Goal: Task Accomplishment & Management: Complete application form

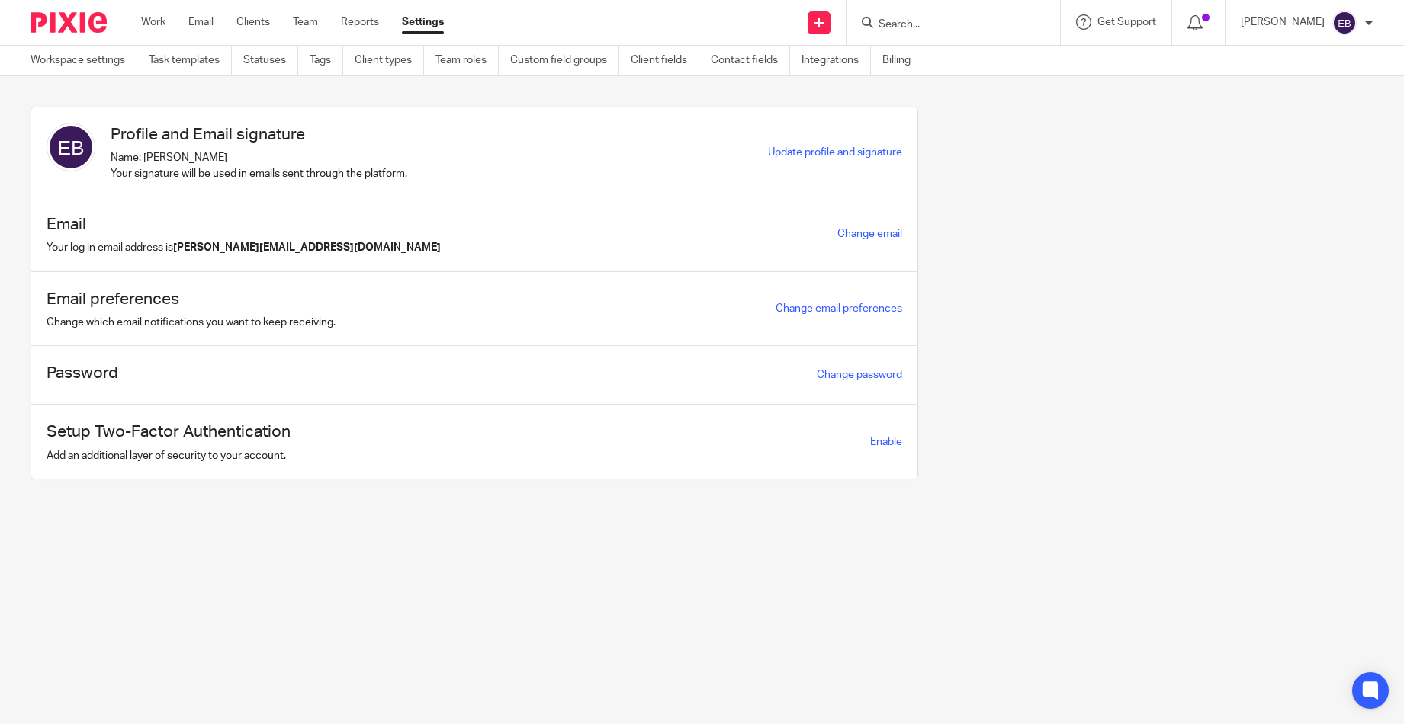
click at [916, 23] on input "Search" at bounding box center [945, 25] width 137 height 14
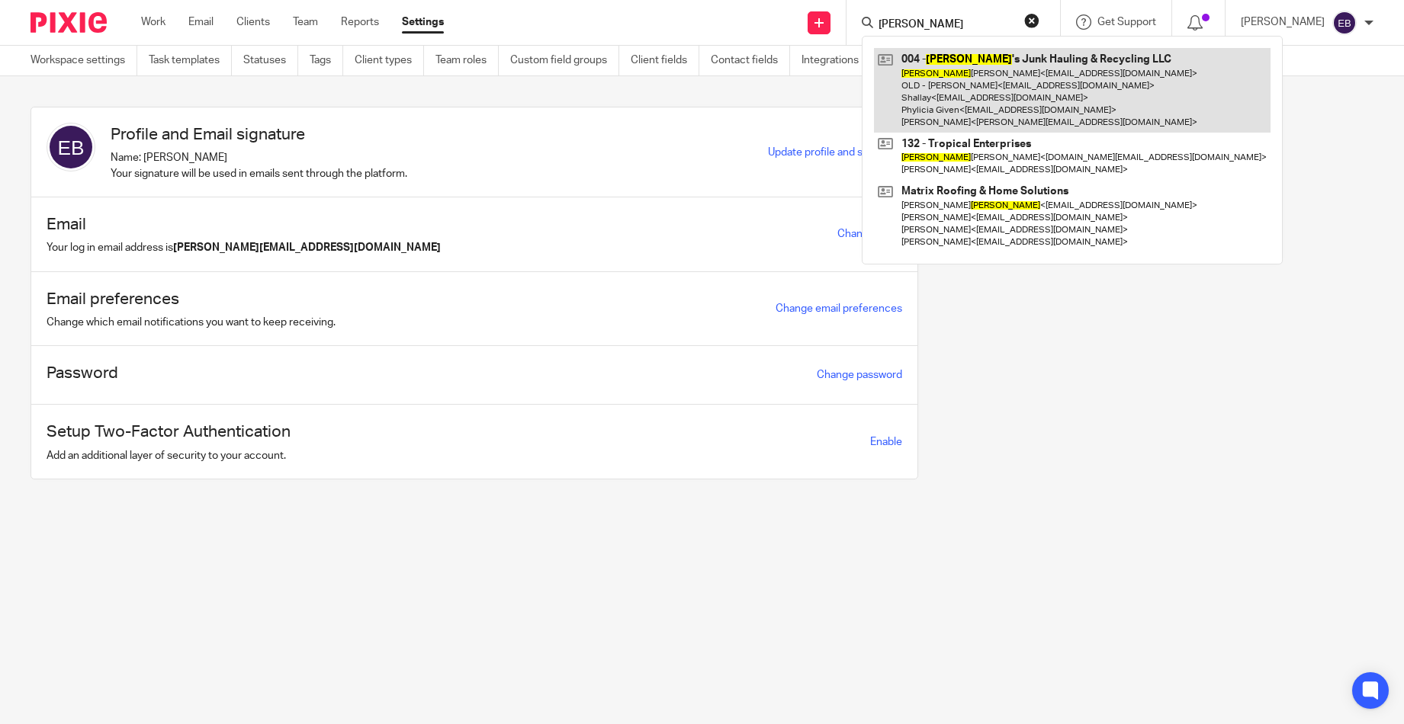
type input "martin"
click at [958, 88] on link at bounding box center [1072, 90] width 397 height 85
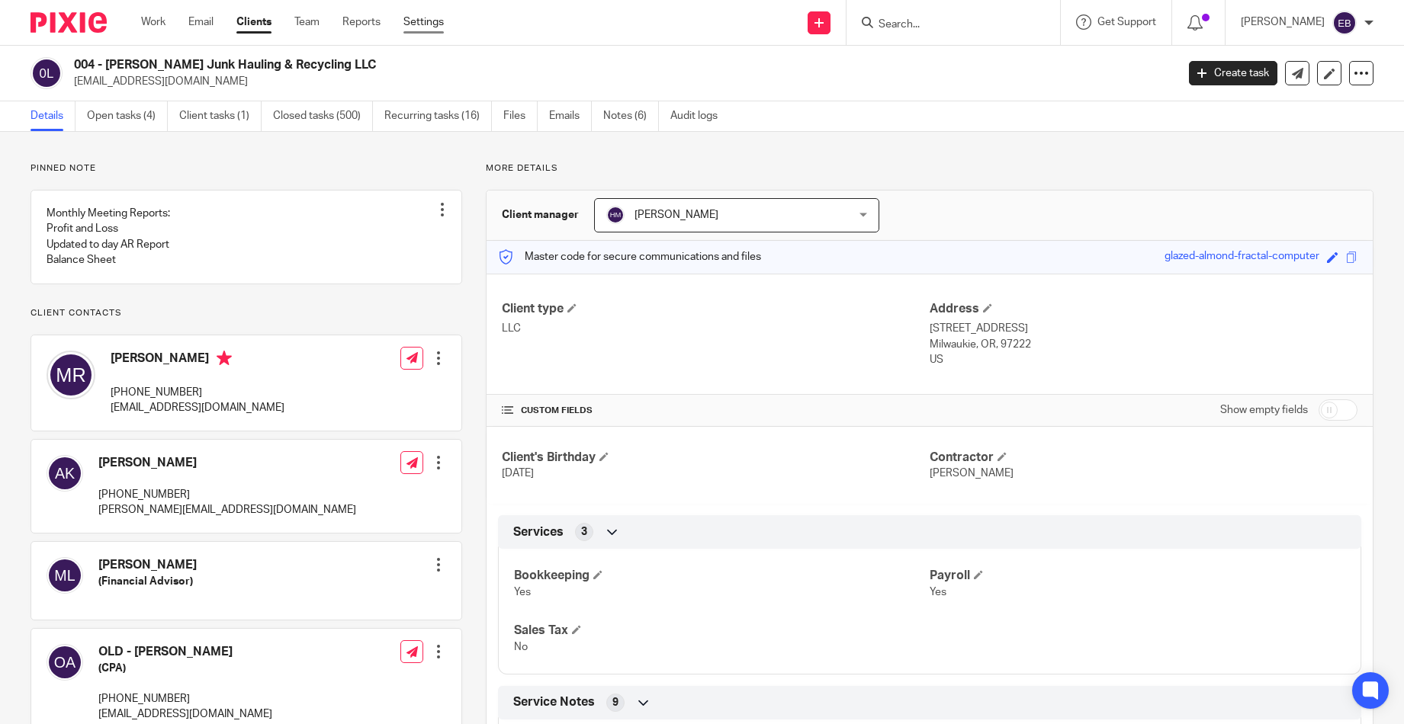
click at [435, 26] on link "Settings" at bounding box center [423, 21] width 40 height 15
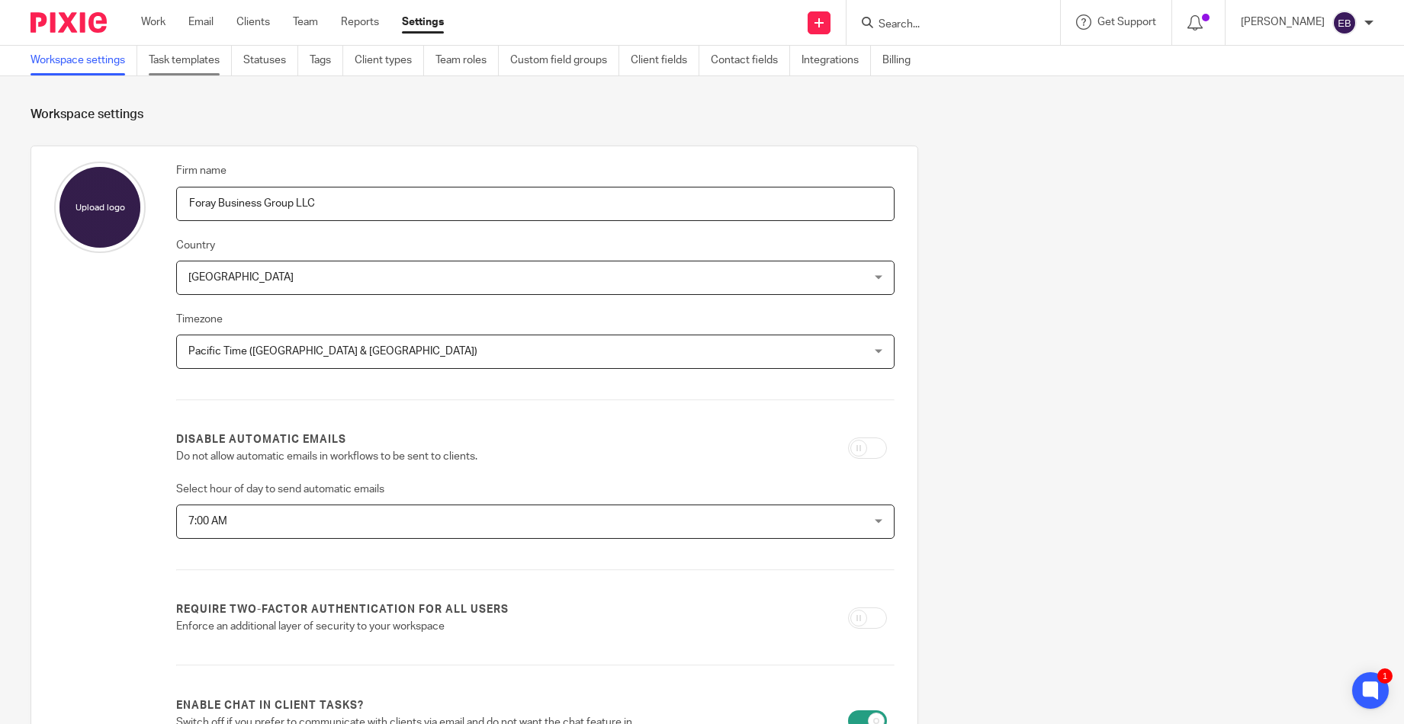
click at [181, 66] on link "Task templates" at bounding box center [190, 61] width 83 height 30
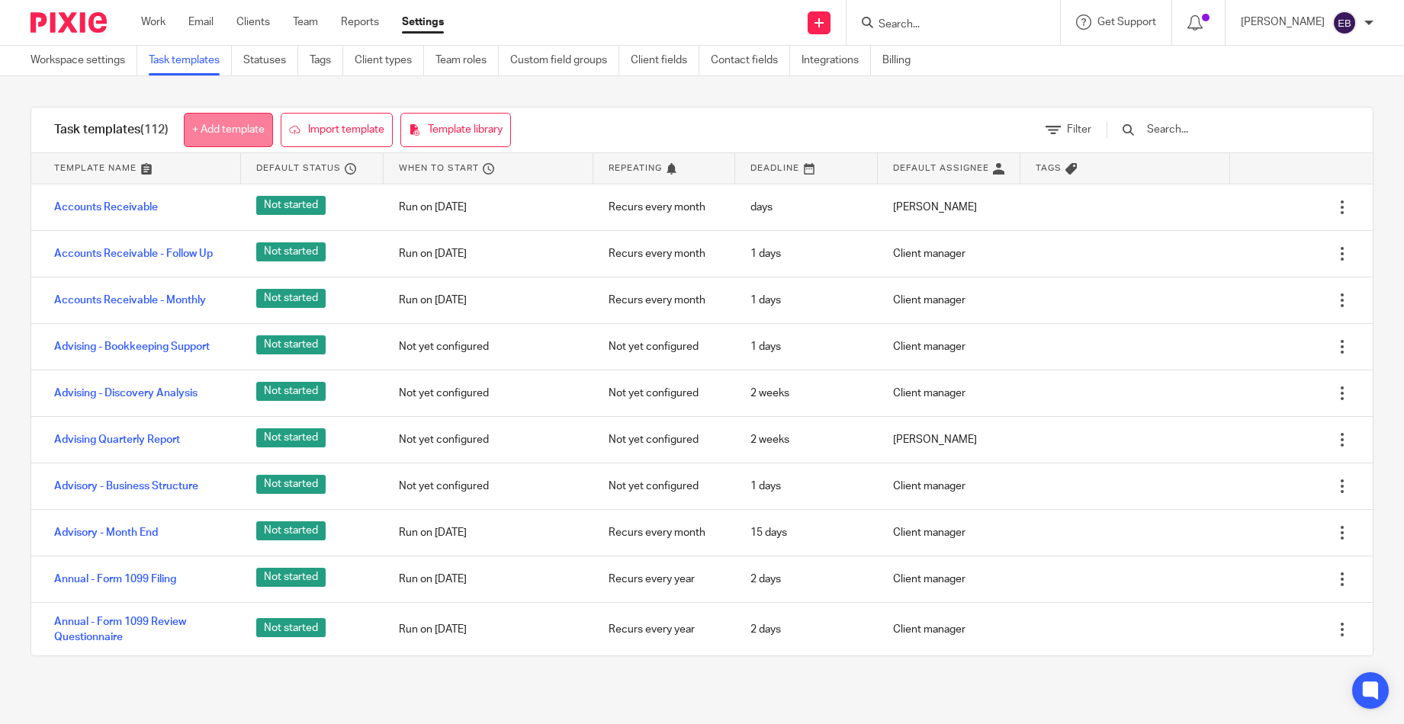
click at [241, 126] on link "+ Add template" at bounding box center [228, 130] width 89 height 34
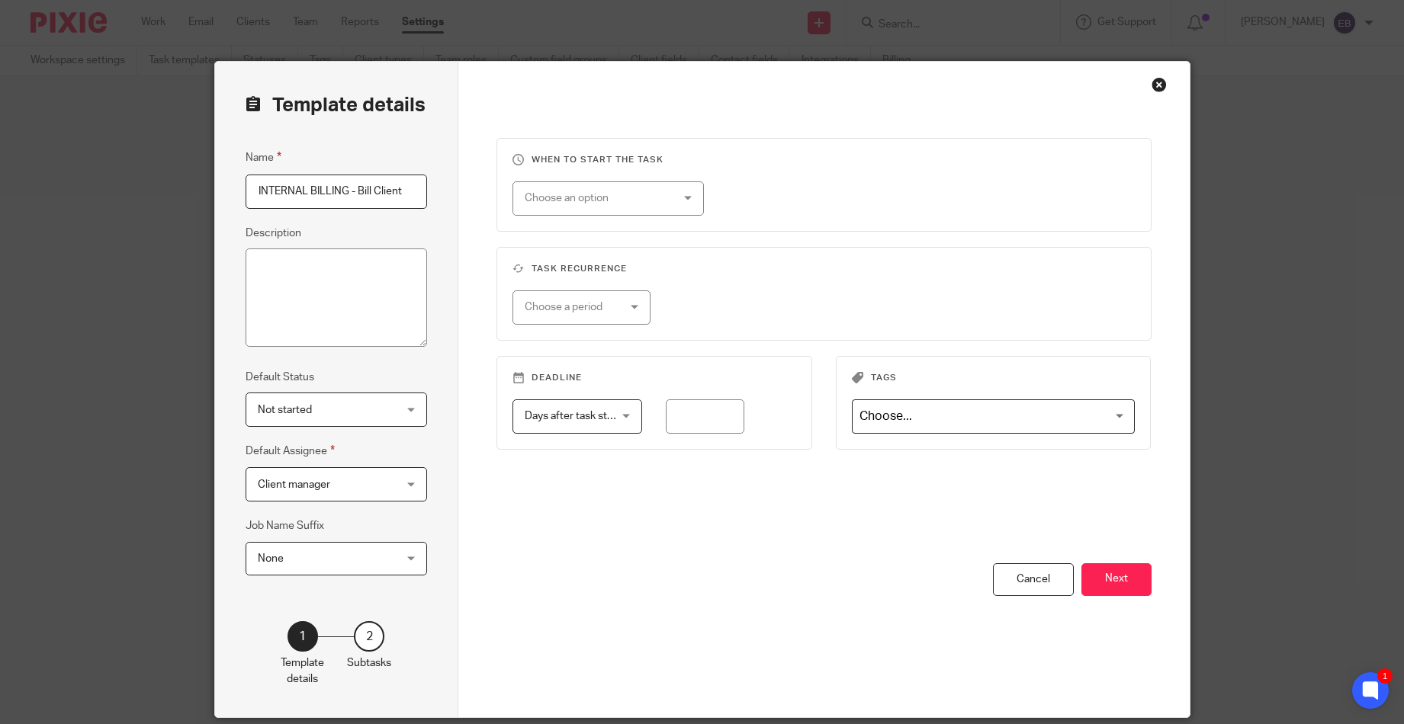
type input "INTERNAL BILLING - Bill Client"
click at [328, 478] on span "Client manager" at bounding box center [325, 484] width 135 height 32
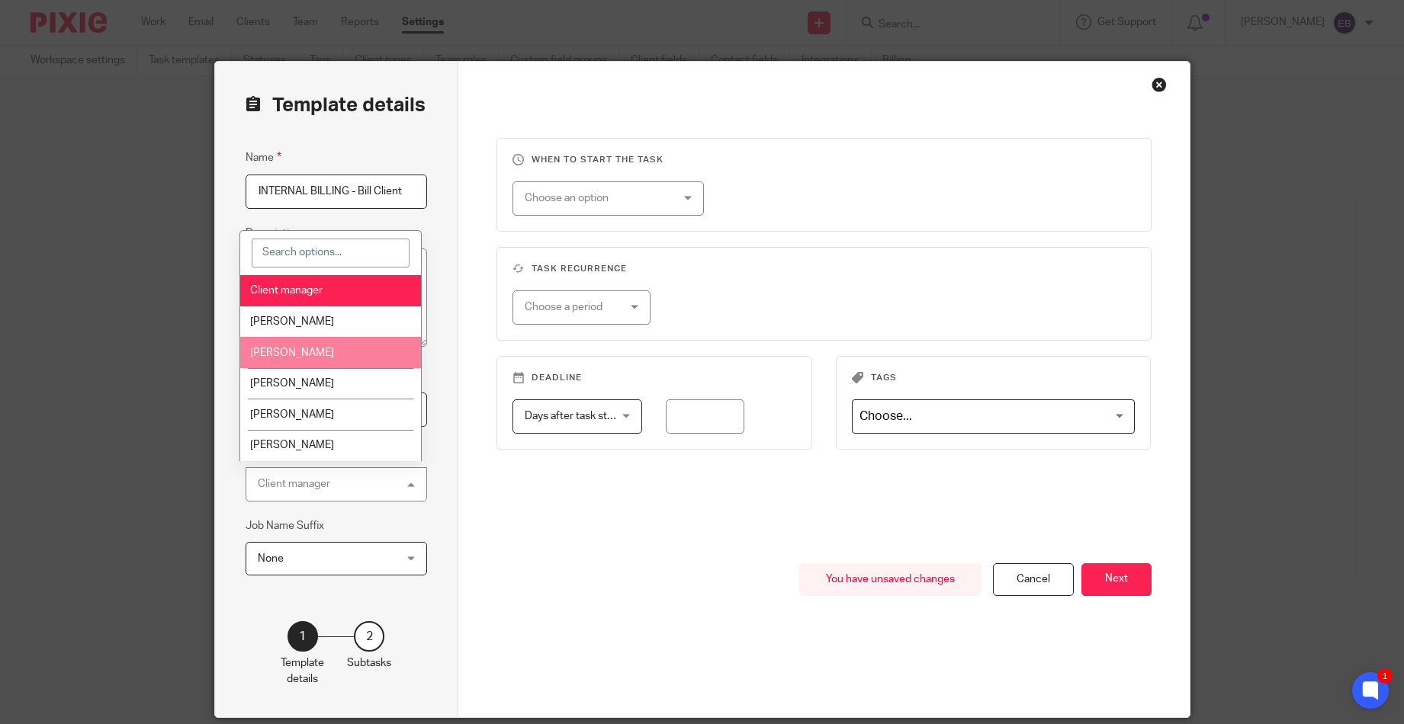
click at [361, 355] on li "[PERSON_NAME]" at bounding box center [330, 352] width 181 height 31
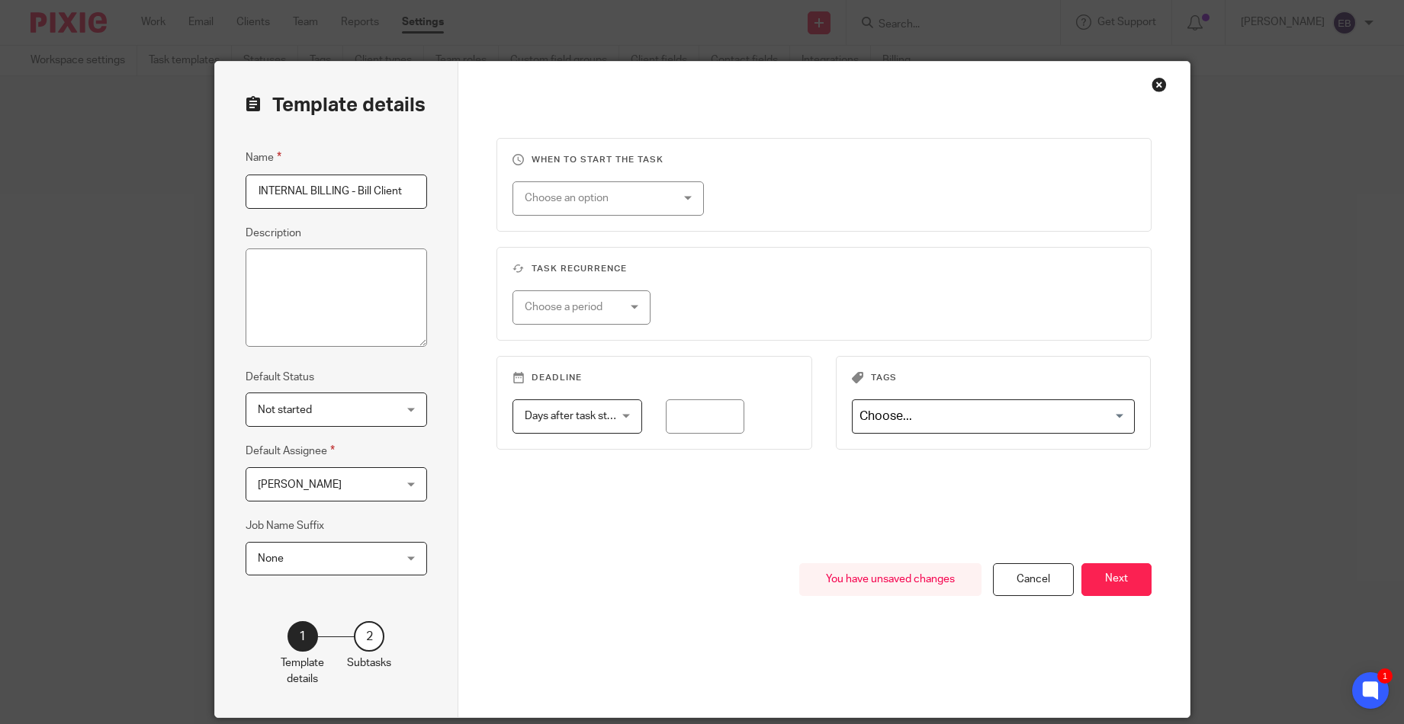
click at [636, 214] on div "Choose an option" at bounding box center [607, 199] width 191 height 34
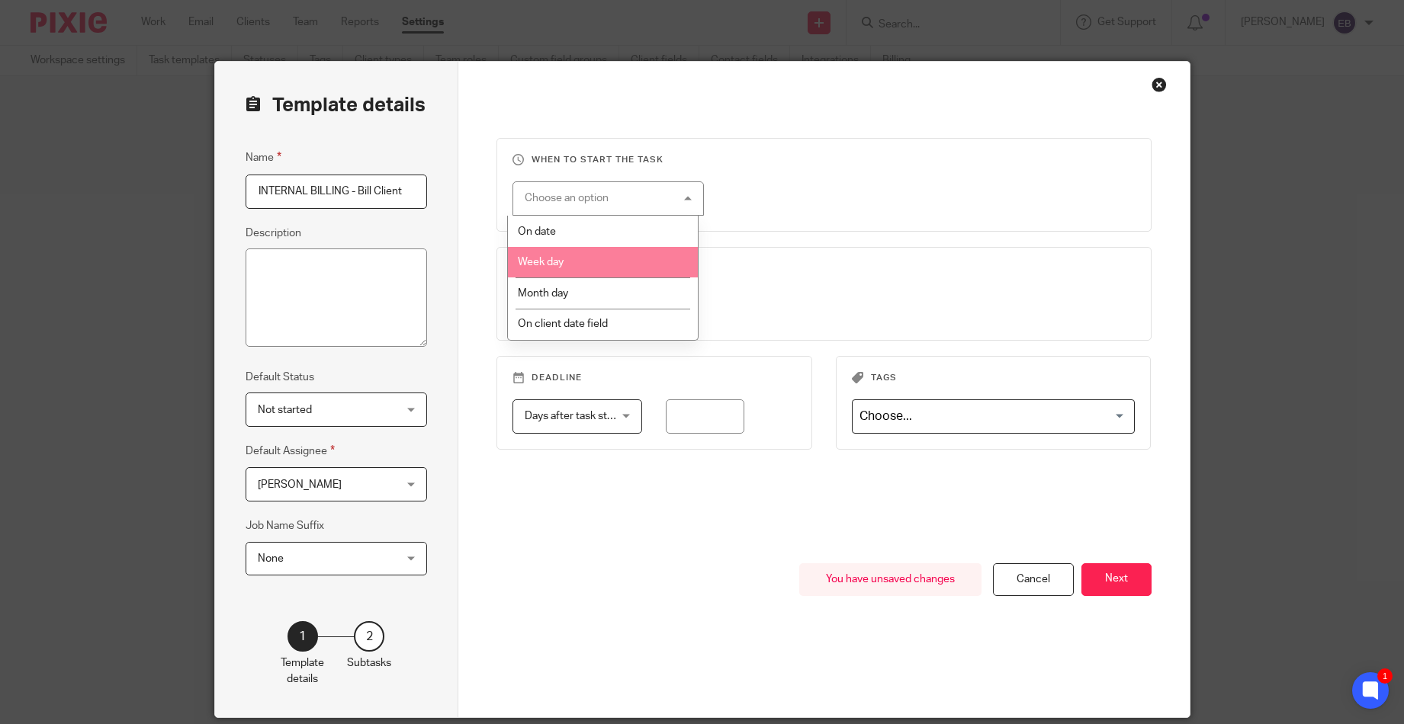
click at [618, 262] on li "Week day" at bounding box center [603, 262] width 190 height 31
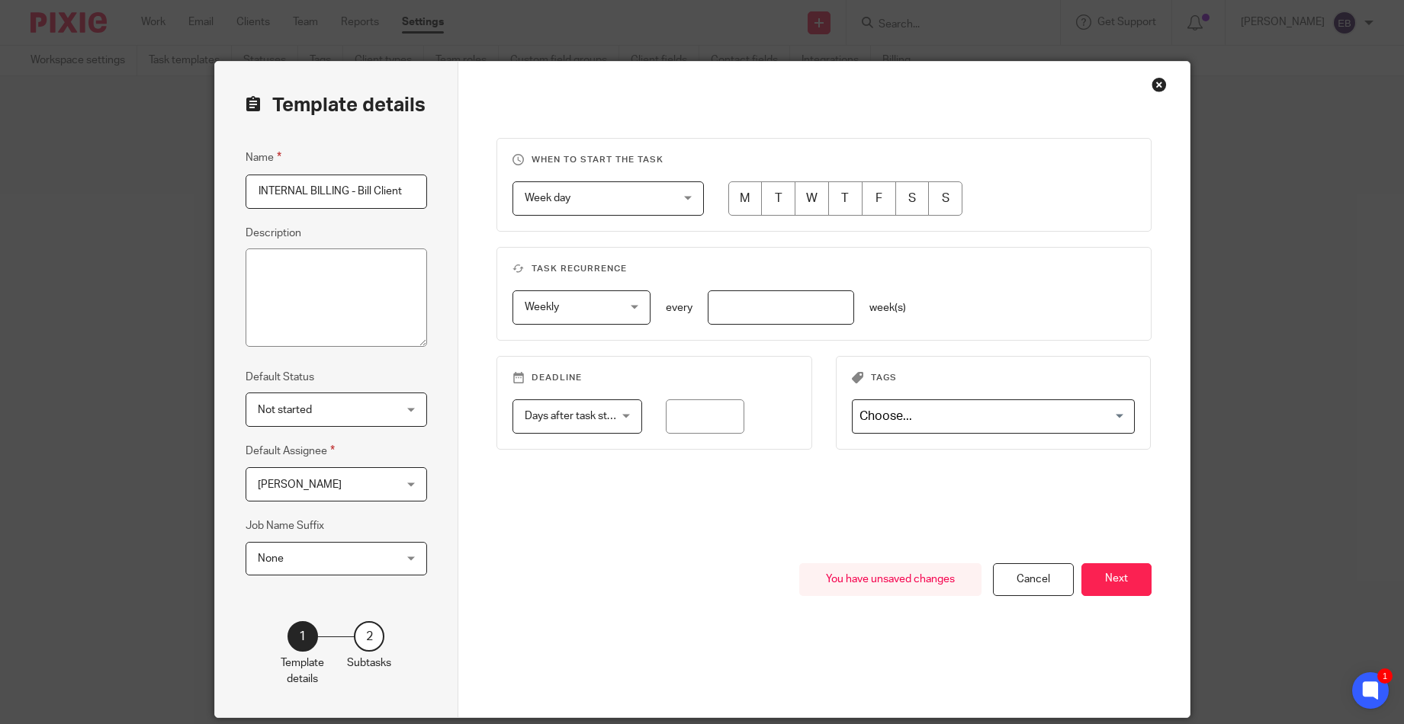
click at [879, 199] on input "radio" at bounding box center [879, 199] width 34 height 34
radio input "true"
click at [757, 312] on input "number" at bounding box center [781, 308] width 146 height 34
type input "1"
drag, startPoint x: 770, startPoint y: 544, endPoint x: 781, endPoint y: 540, distance: 11.3
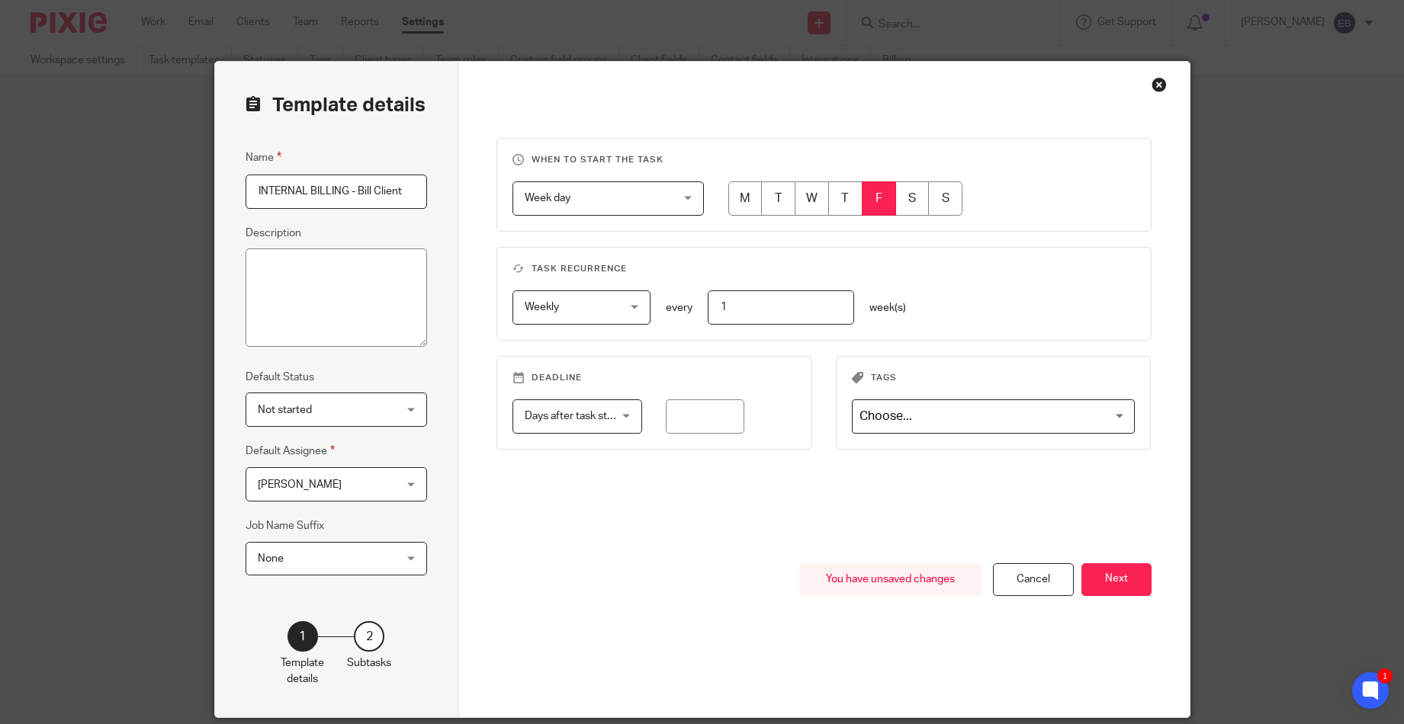
click at [773, 543] on div "When to start the task Week day Week day Disable On date Week day Month day On …" at bounding box center [823, 351] width 655 height 426
click at [1123, 577] on button "Next" at bounding box center [1116, 580] width 70 height 33
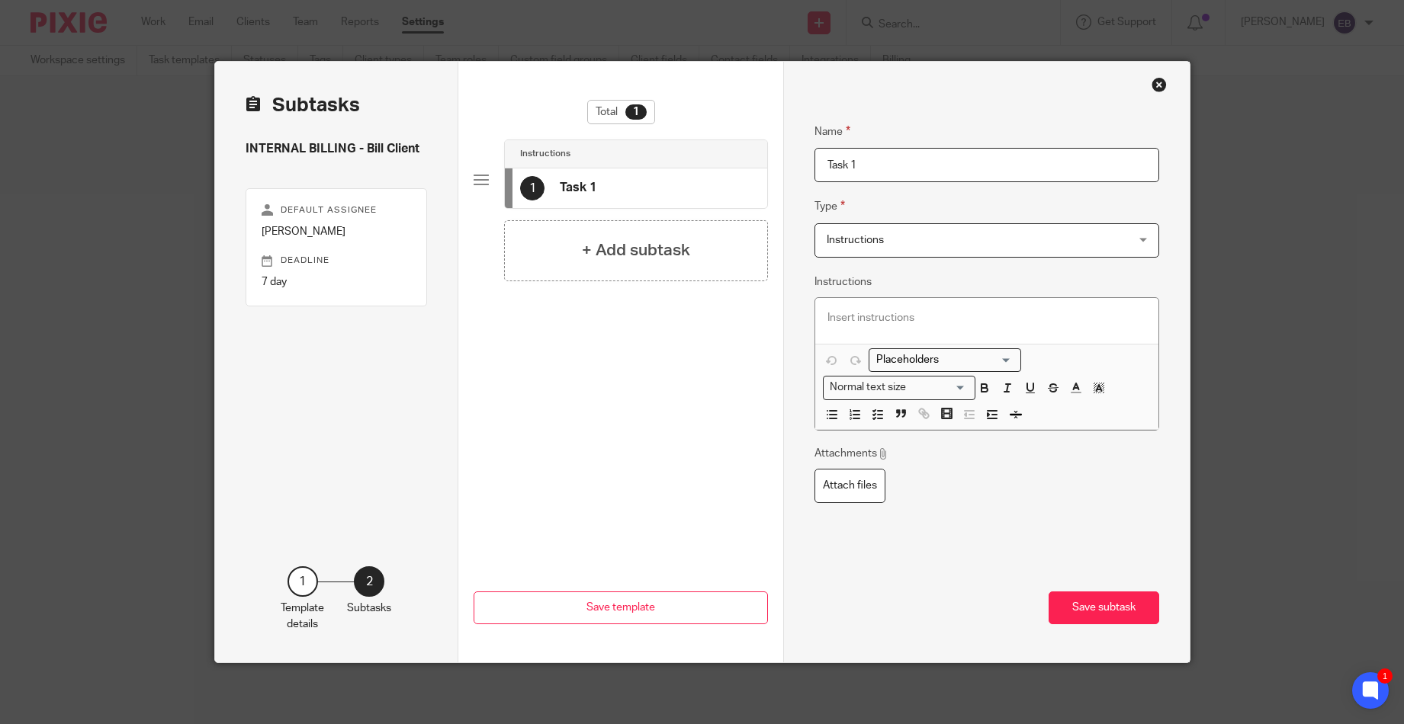
drag, startPoint x: 876, startPoint y: 172, endPoint x: 732, endPoint y: 169, distance: 144.2
click at [731, 169] on div "Subtasks INTERNAL BILLING - Bill Client Default assignee Elizabeth Bergen Deadl…" at bounding box center [702, 362] width 975 height 601
type input "Bill Client for additional services"
click at [1111, 600] on button "Save subtask" at bounding box center [1104, 608] width 111 height 33
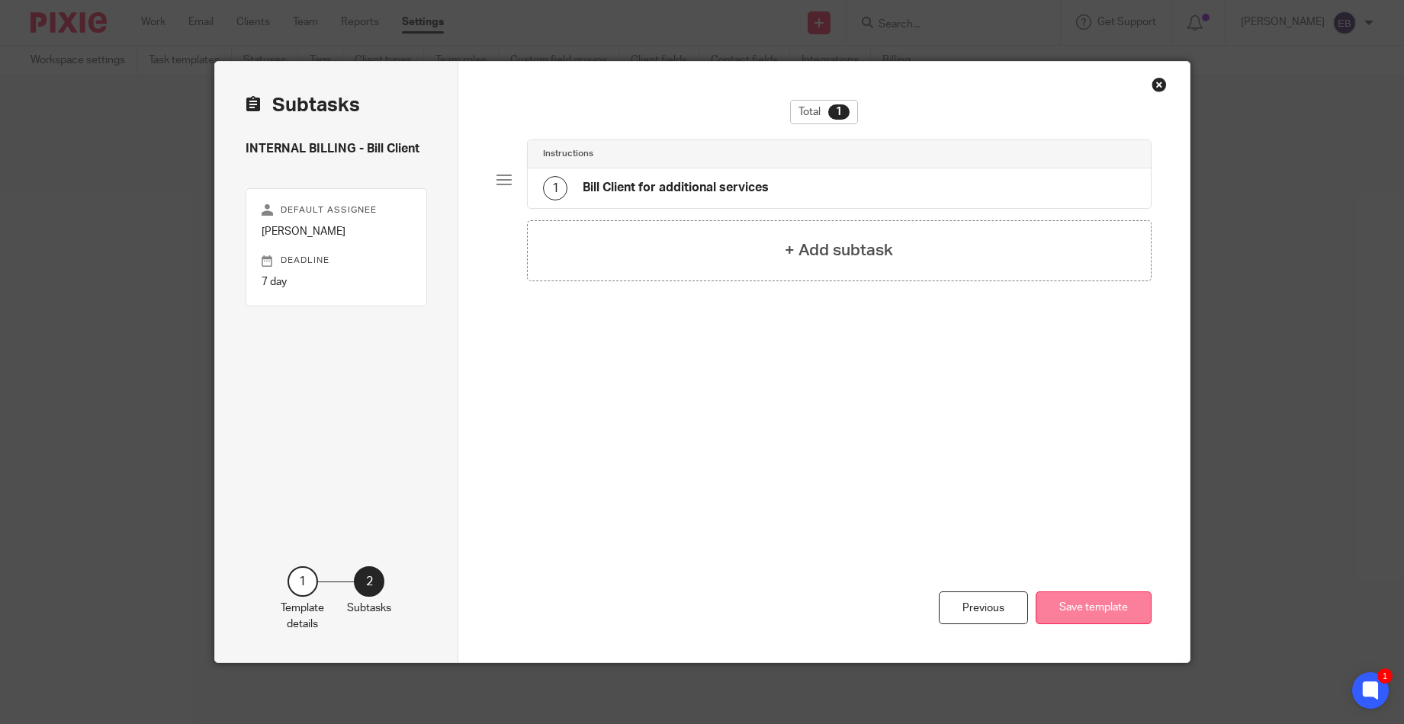
click at [1106, 606] on button "Save template" at bounding box center [1094, 608] width 116 height 33
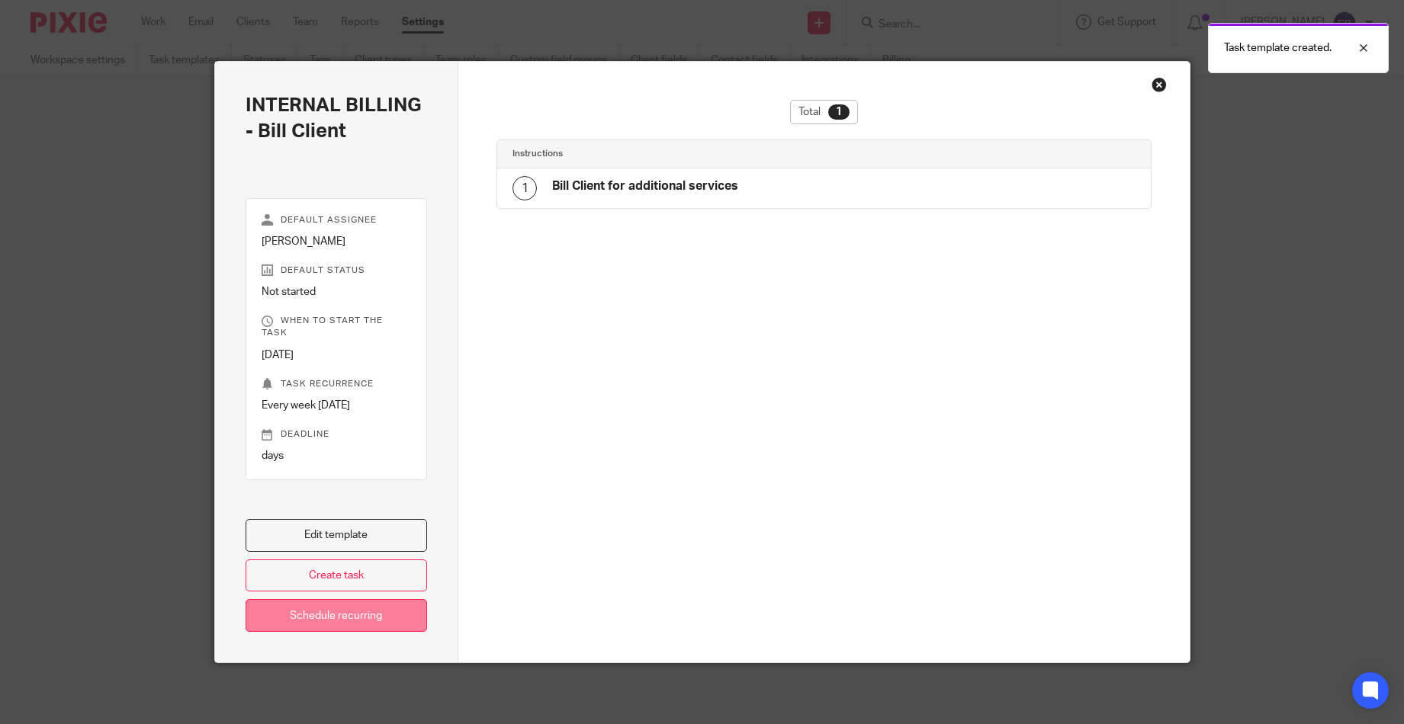
click at [317, 623] on link "Schedule recurring" at bounding box center [337, 615] width 182 height 33
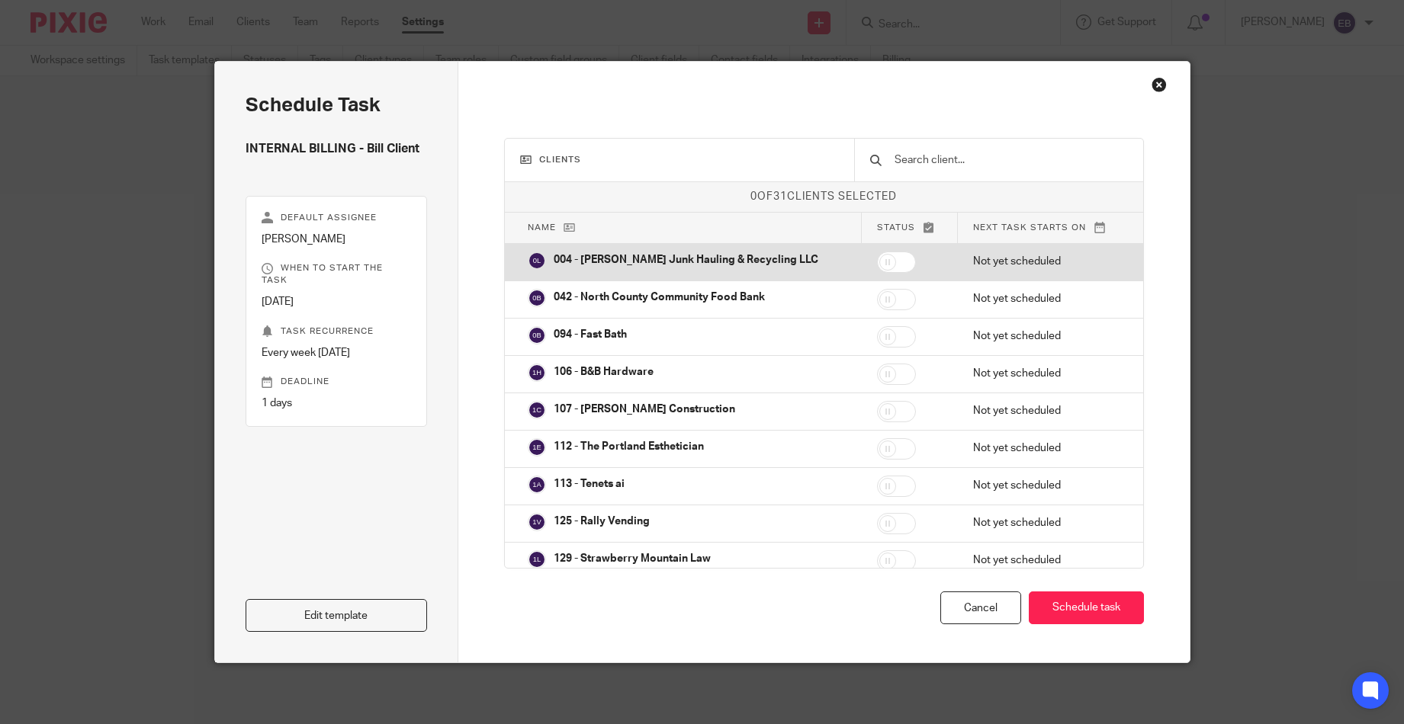
click at [877, 258] on input "checkbox" at bounding box center [896, 262] width 39 height 21
checkbox input "true"
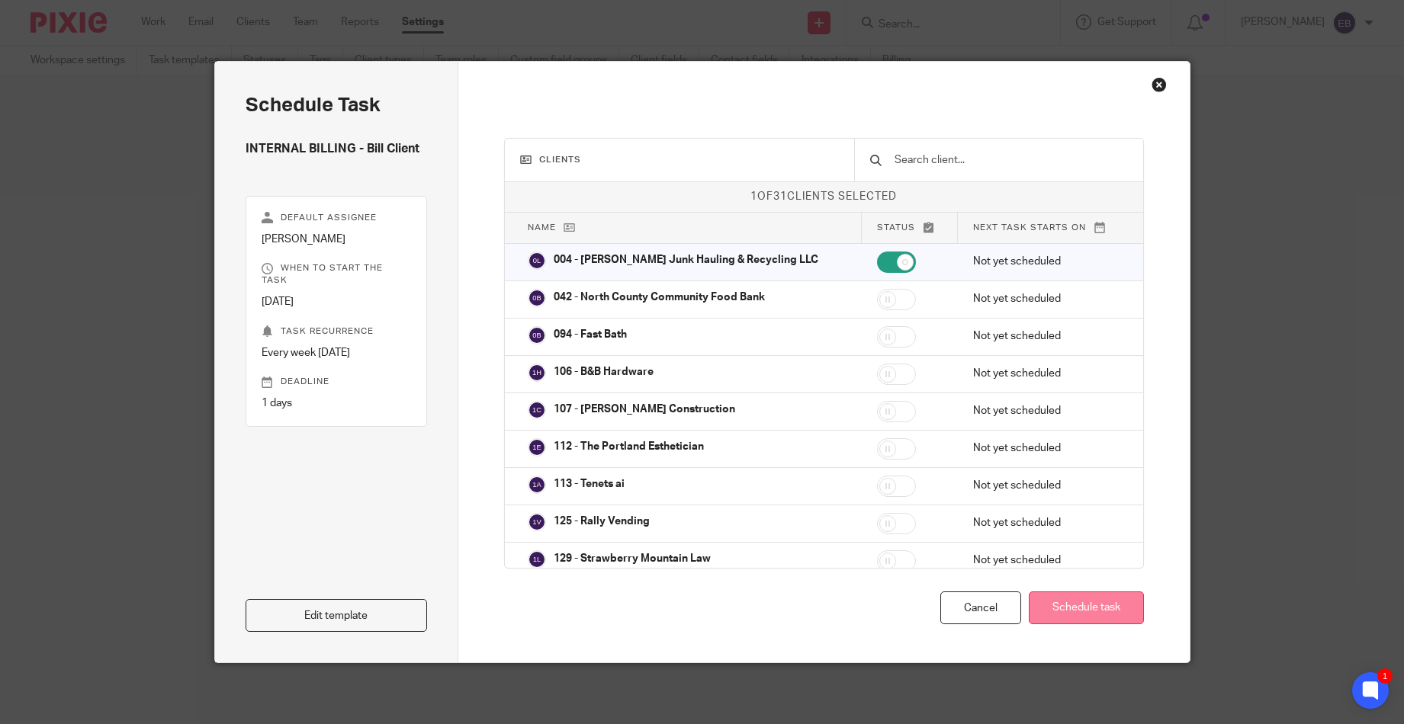
drag, startPoint x: 1063, startPoint y: 603, endPoint x: 1052, endPoint y: 599, distance: 11.6
click at [1062, 602] on button "Schedule task" at bounding box center [1086, 608] width 115 height 33
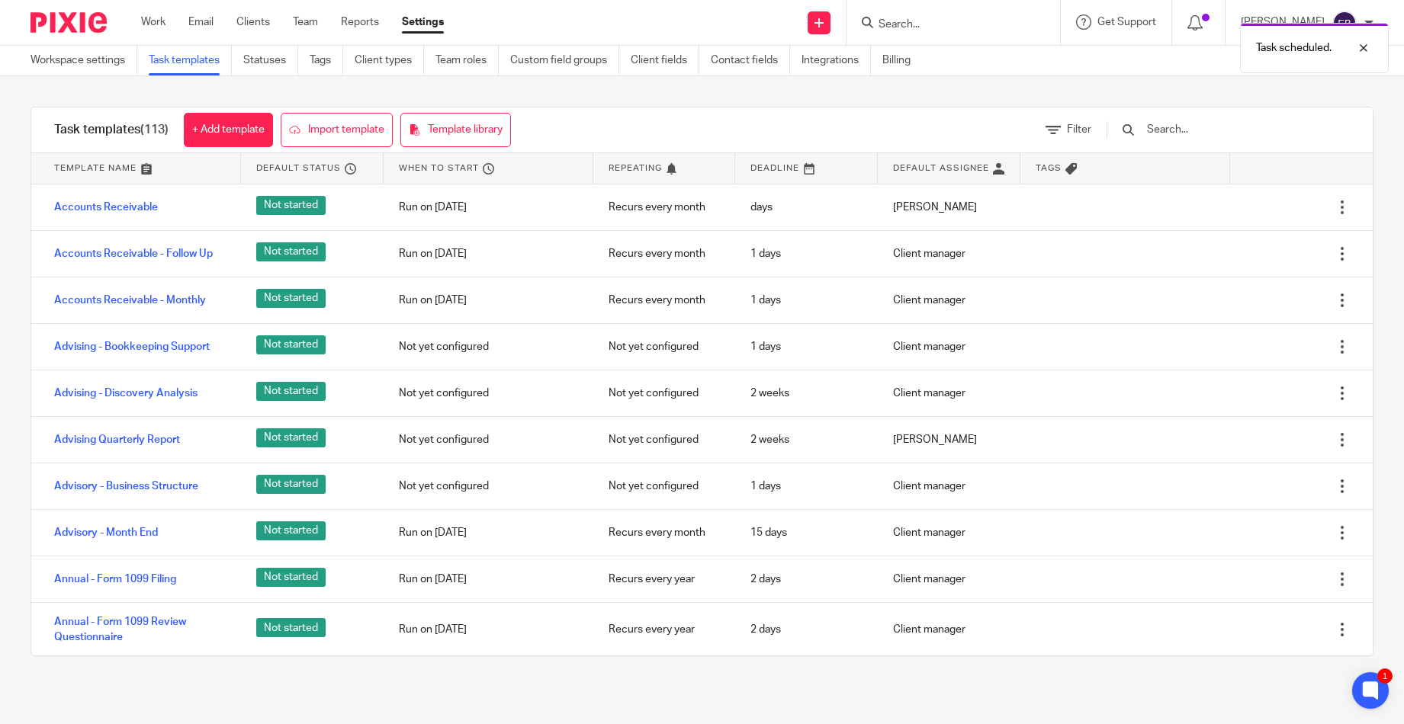
click at [949, 23] on div "Task scheduled." at bounding box center [1045, 44] width 687 height 58
click at [894, 33] on div "Task scheduled." at bounding box center [1045, 44] width 687 height 58
click at [889, 26] on input "Search" at bounding box center [945, 25] width 137 height 14
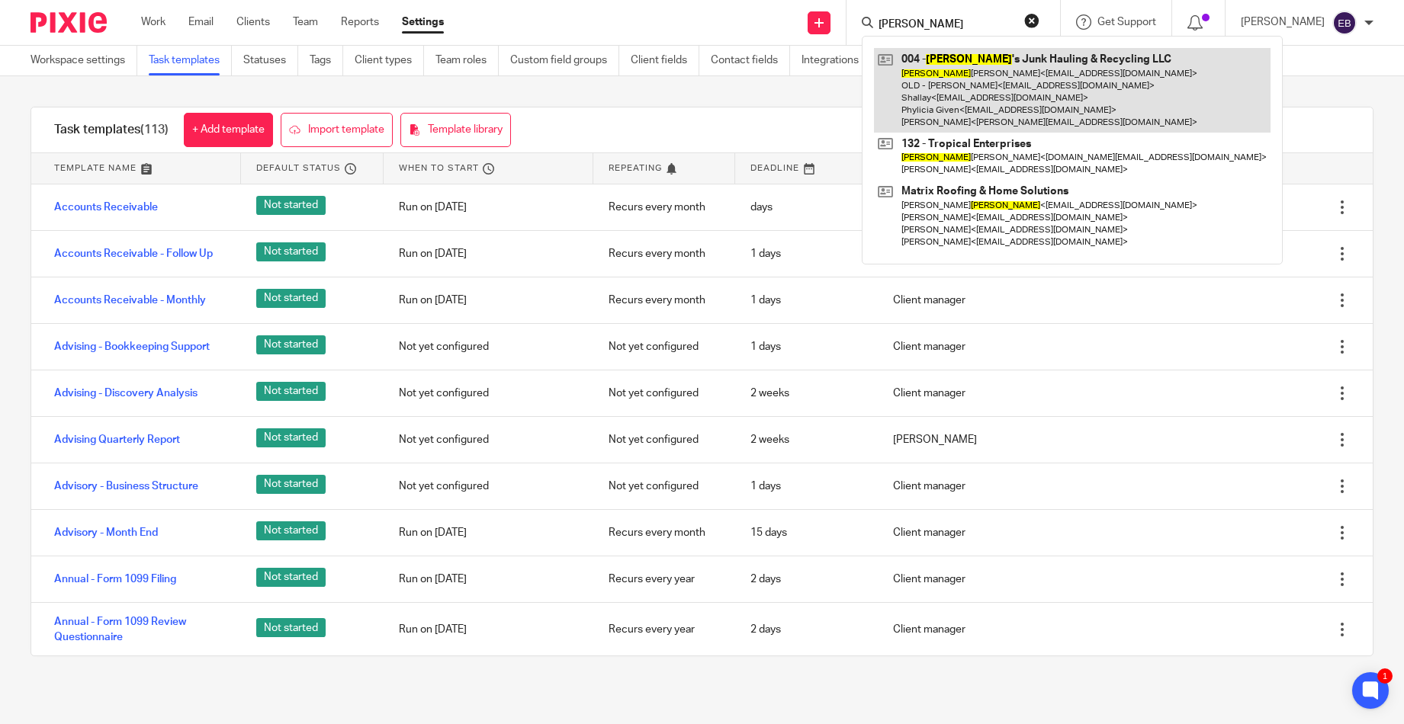
type input "martin"
click at [996, 99] on link at bounding box center [1072, 90] width 397 height 85
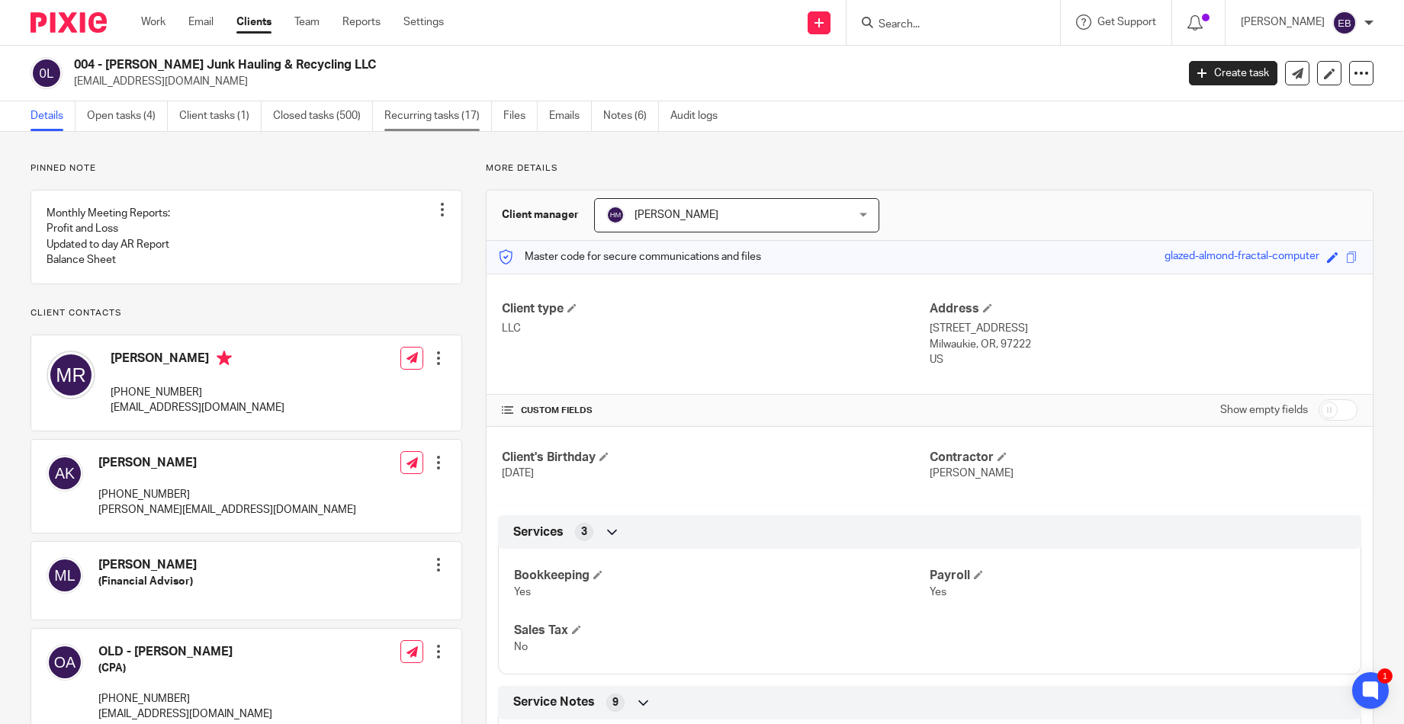
click at [439, 121] on link "Recurring tasks (17)" at bounding box center [438, 116] width 108 height 30
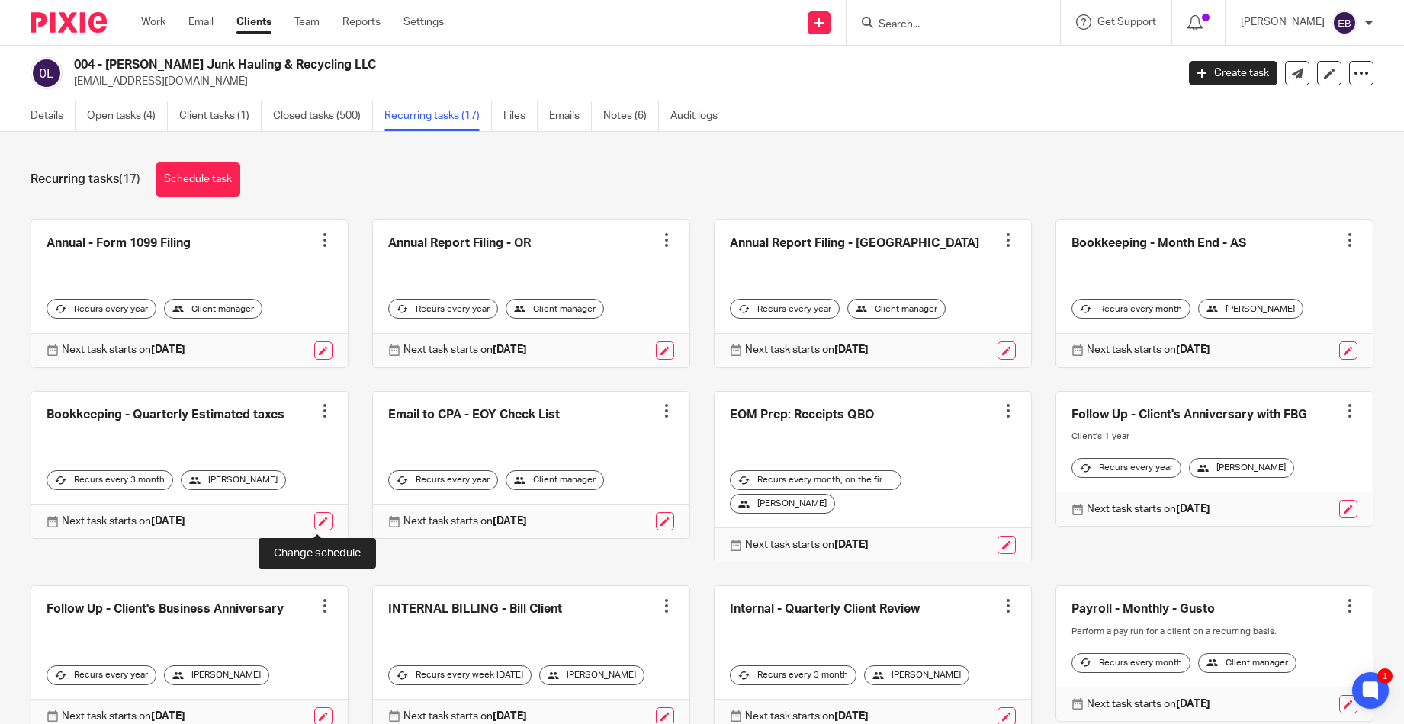
click at [318, 526] on link at bounding box center [323, 521] width 18 height 18
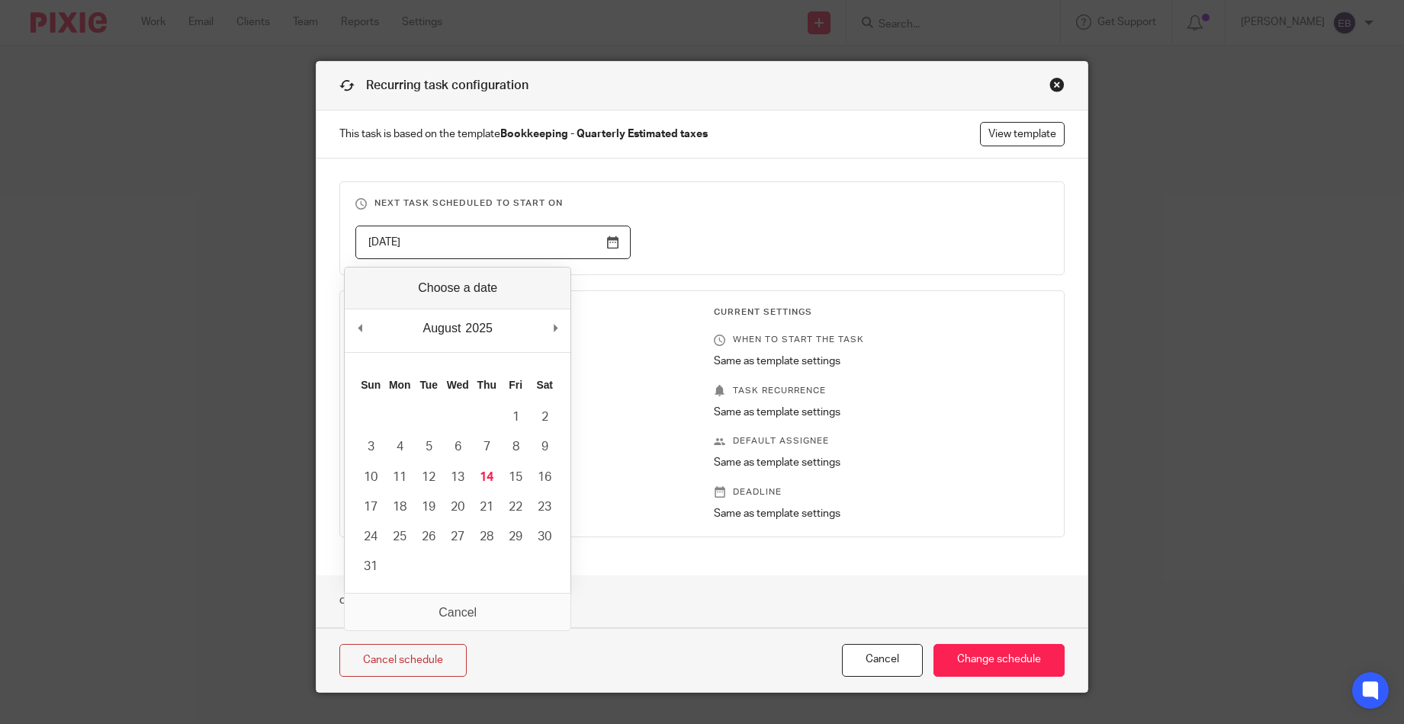
click at [599, 243] on input "[DATE]" at bounding box center [492, 243] width 275 height 34
type input "[DATE]"
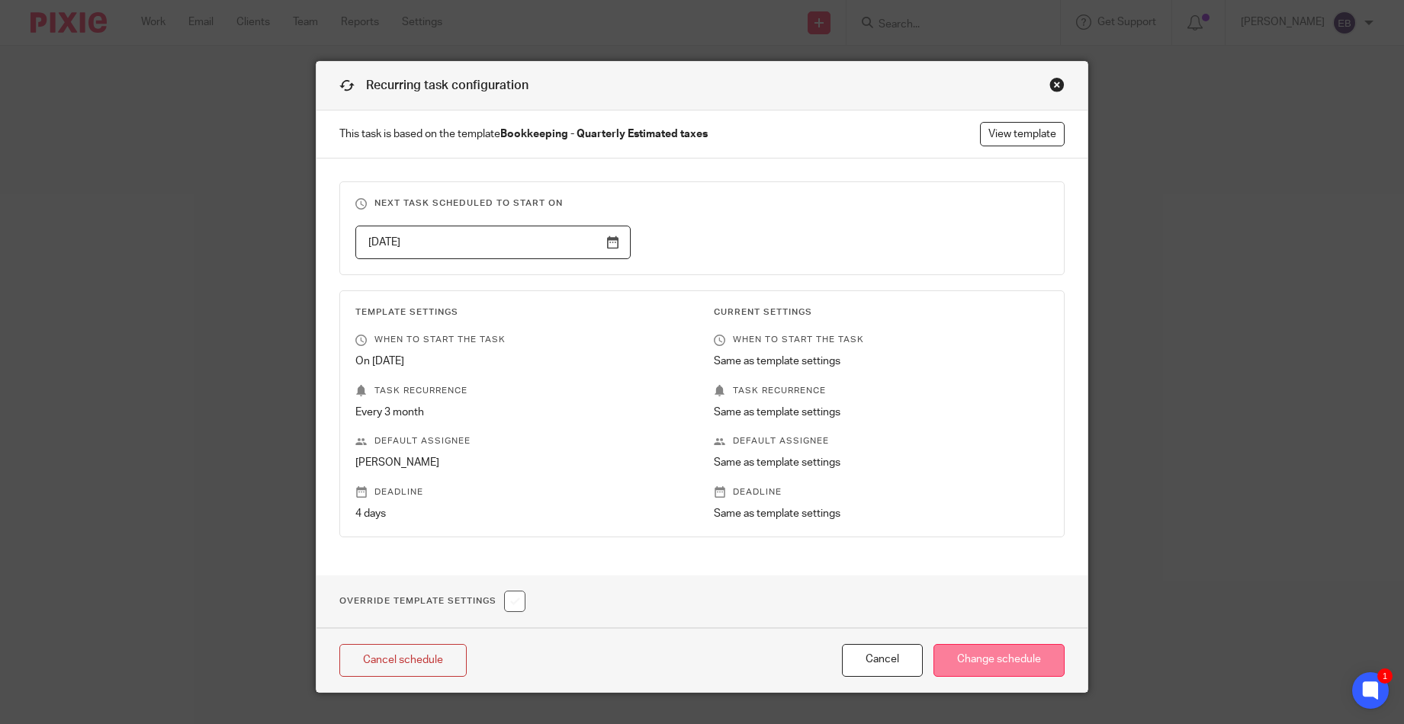
click at [968, 660] on input "Change schedule" at bounding box center [998, 660] width 131 height 33
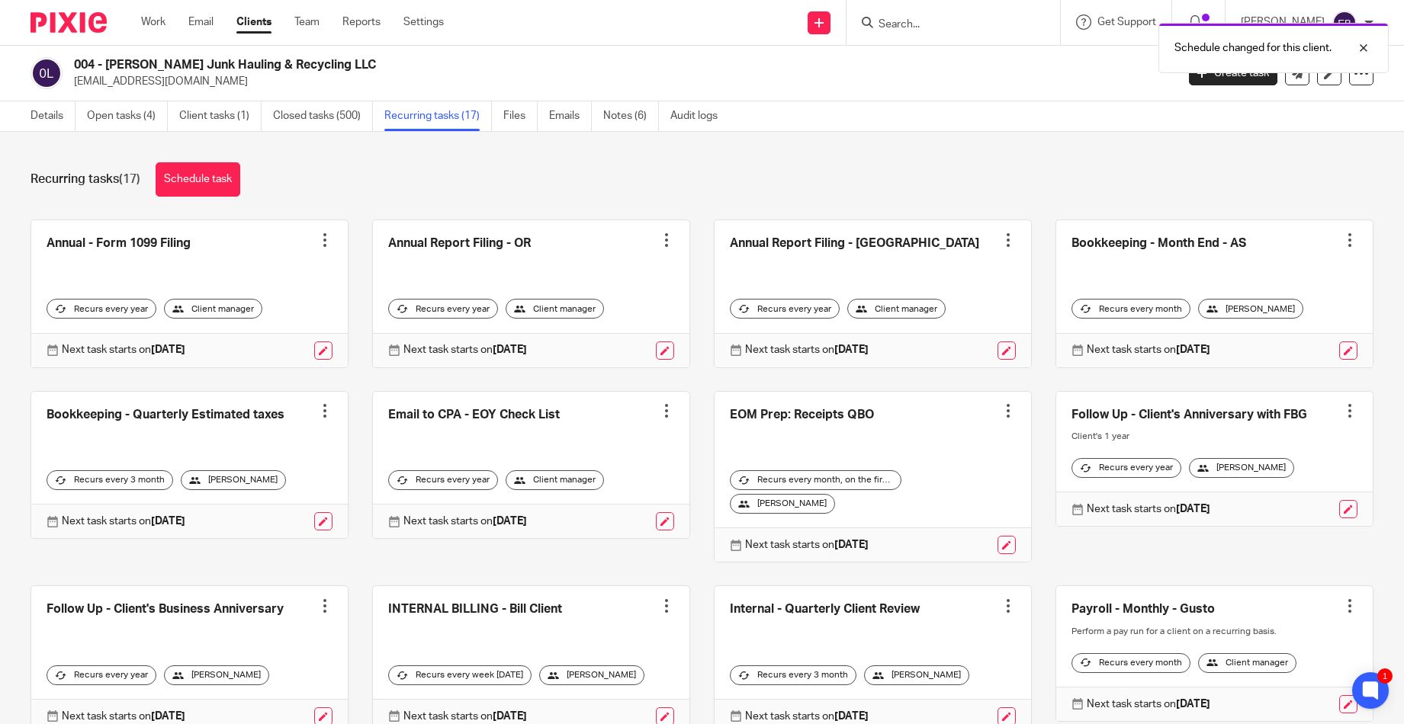
click at [448, 170] on div "Recurring tasks (17) Schedule task" at bounding box center [702, 179] width 1343 height 34
